Goal: Transaction & Acquisition: Purchase product/service

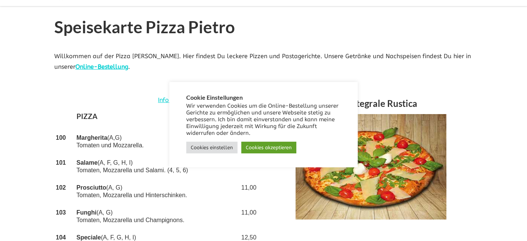
scroll to position [75, 0]
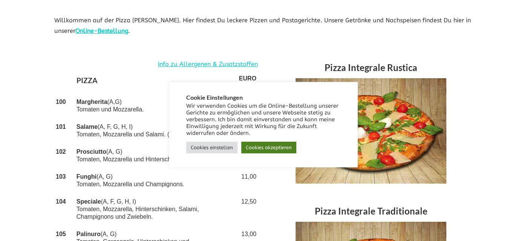
click at [260, 147] on link "Cookies akzeptieren" at bounding box center [268, 147] width 55 height 12
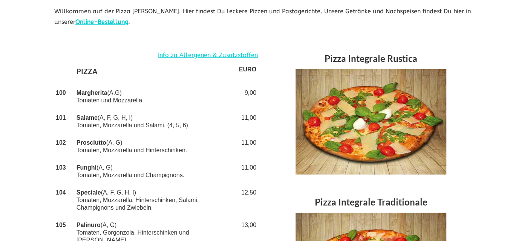
scroll to position [0, 0]
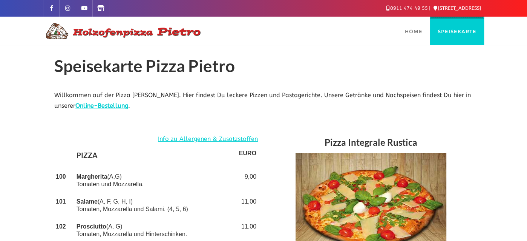
click at [465, 31] on span "Speisekarte" at bounding box center [457, 31] width 39 height 6
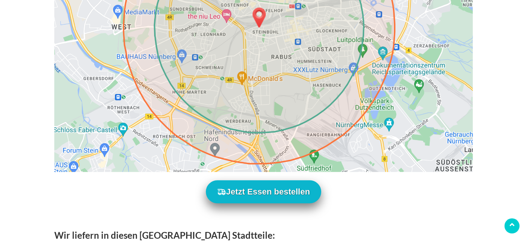
scroll to position [389, 0]
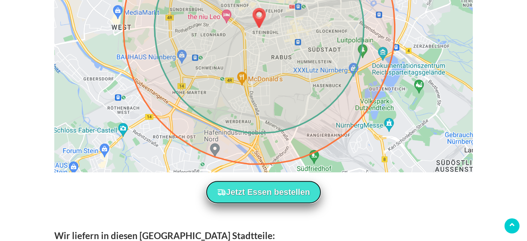
click at [270, 189] on button "Jetzt Essen bestellen" at bounding box center [264, 191] width 116 height 23
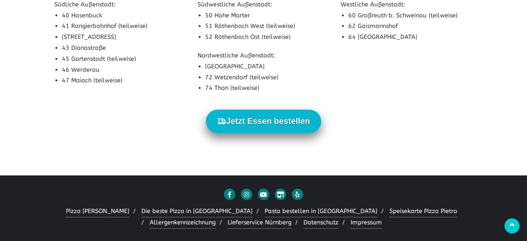
scroll to position [766, 0]
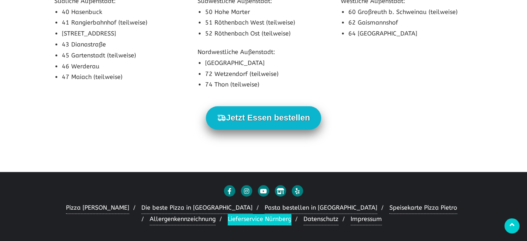
click at [237, 215] on link "Lieferservice Nürnberg" at bounding box center [260, 218] width 64 height 11
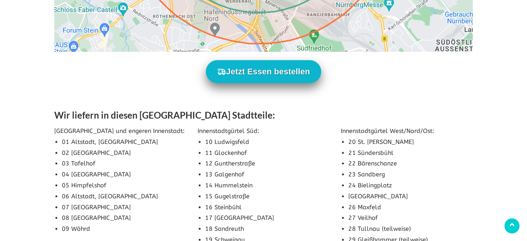
scroll to position [528, 0]
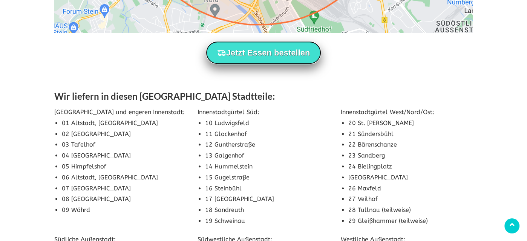
click at [274, 48] on button "Jetzt Essen bestellen" at bounding box center [264, 52] width 116 height 23
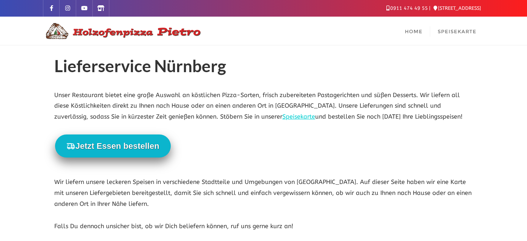
scroll to position [0, 0]
click at [408, 30] on span "Home" at bounding box center [414, 31] width 18 height 6
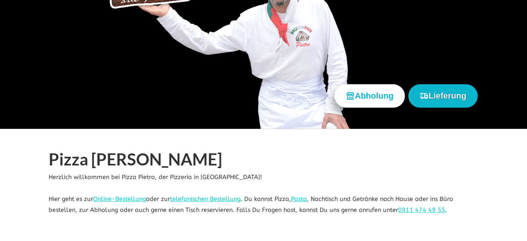
scroll to position [151, 0]
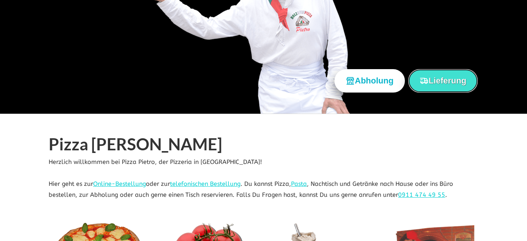
click at [464, 79] on button "Lieferung" at bounding box center [442, 80] width 69 height 23
